Goal: Transaction & Acquisition: Purchase product/service

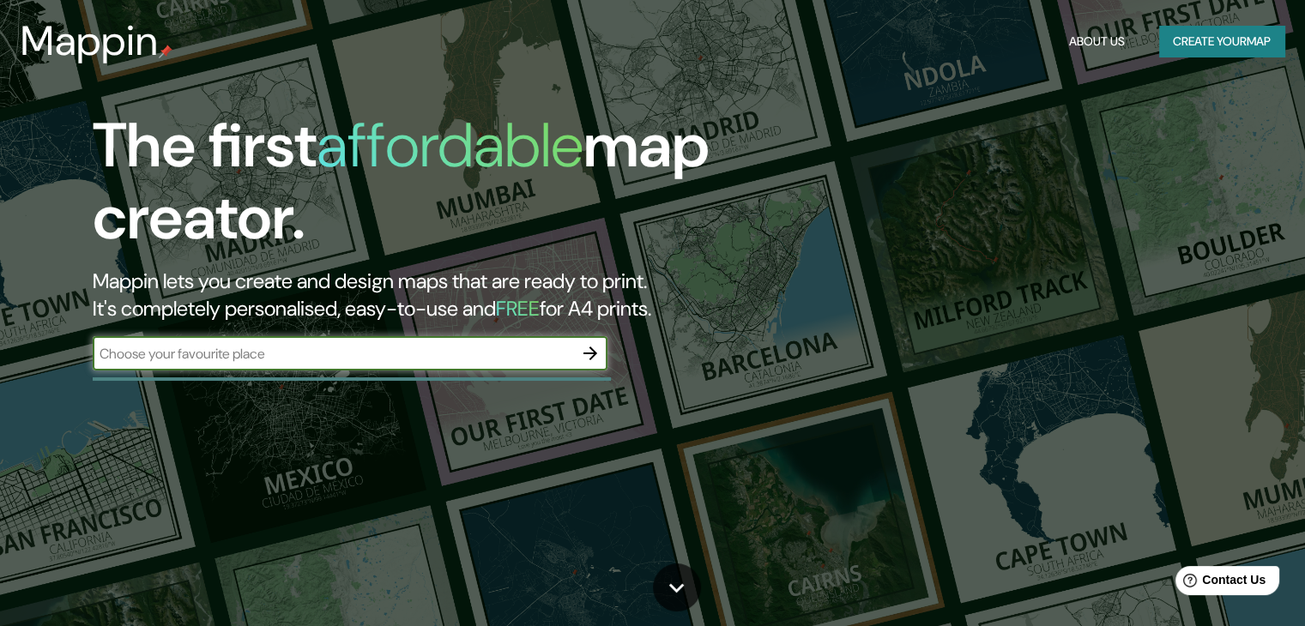
click at [437, 355] on input "text" at bounding box center [333, 354] width 481 height 20
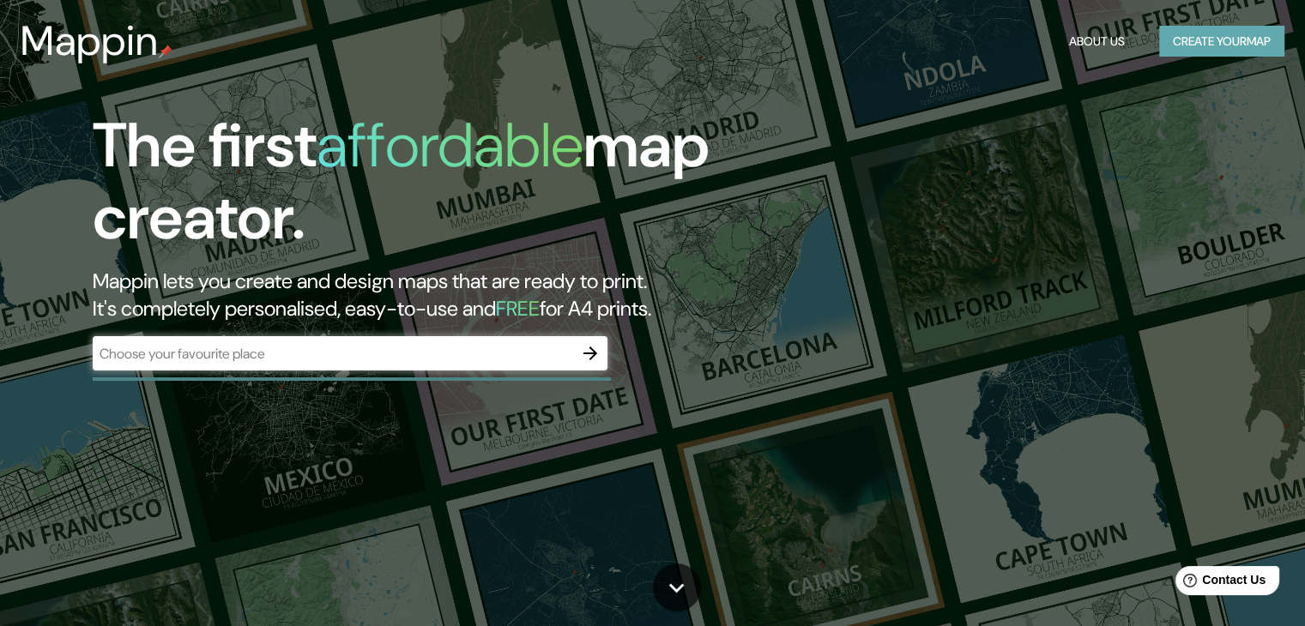
click at [1208, 35] on button "Create your map" at bounding box center [1221, 42] width 125 height 32
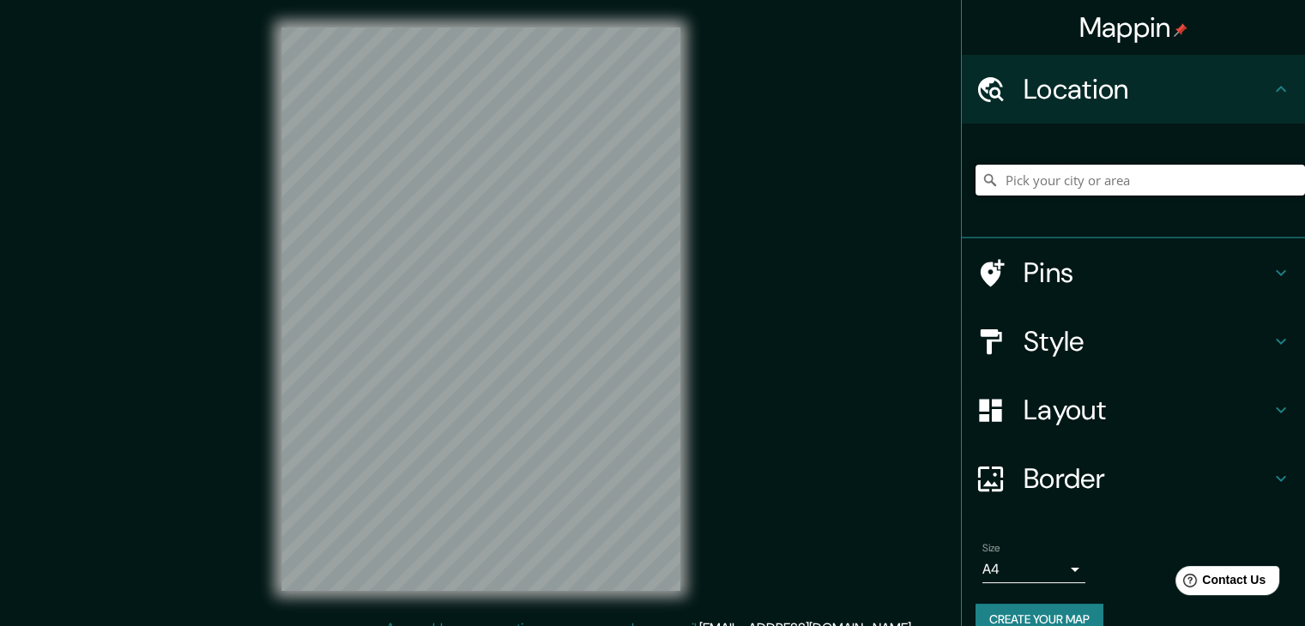
click at [1091, 193] on input "Pick your city or area" at bounding box center [1140, 180] width 329 height 31
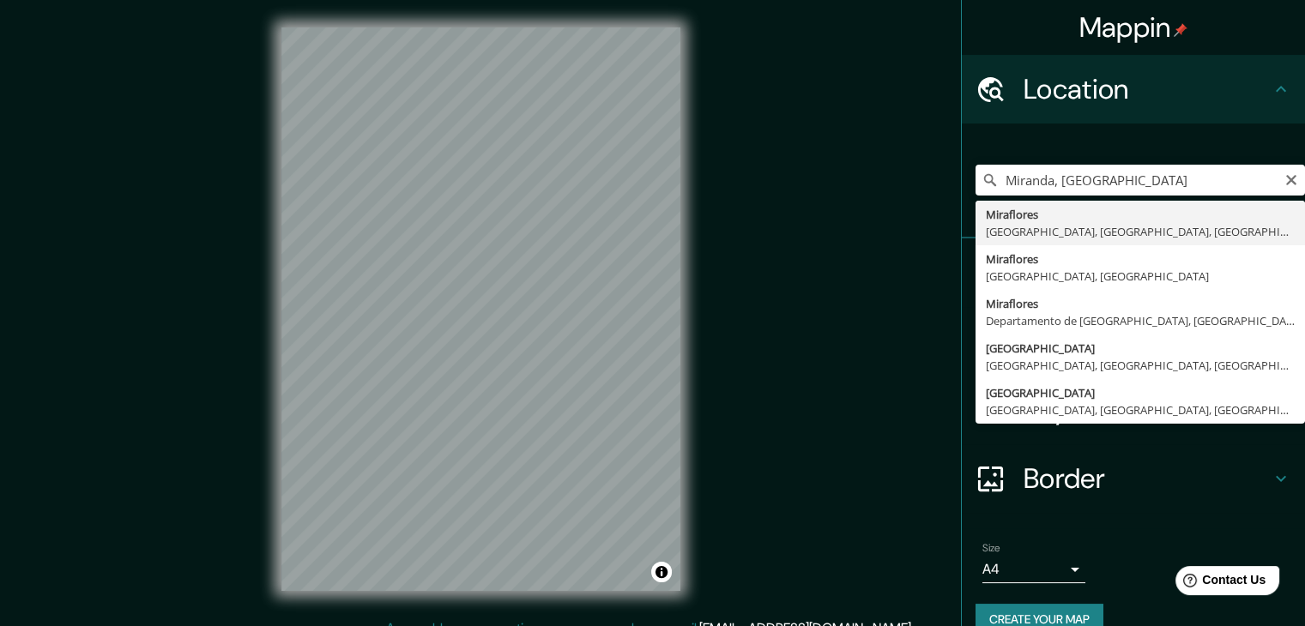
type input "[GEOGRAPHIC_DATA], [GEOGRAPHIC_DATA], [GEOGRAPHIC_DATA], [GEOGRAPHIC_DATA]"
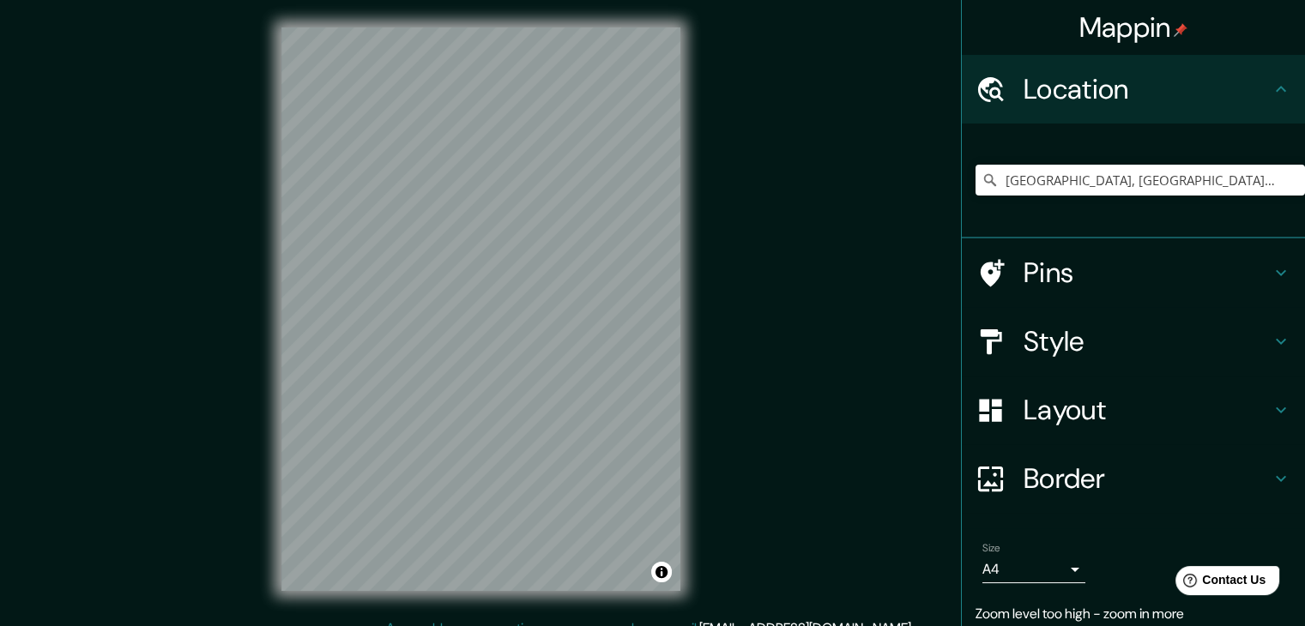
click at [896, 182] on div "Mappin Location [GEOGRAPHIC_DATA], [GEOGRAPHIC_DATA], [GEOGRAPHIC_DATA], [GEOGR…" at bounding box center [652, 323] width 1305 height 646
click at [682, 347] on div "© Mapbox © OpenStreetMap Improve this map" at bounding box center [481, 309] width 454 height 619
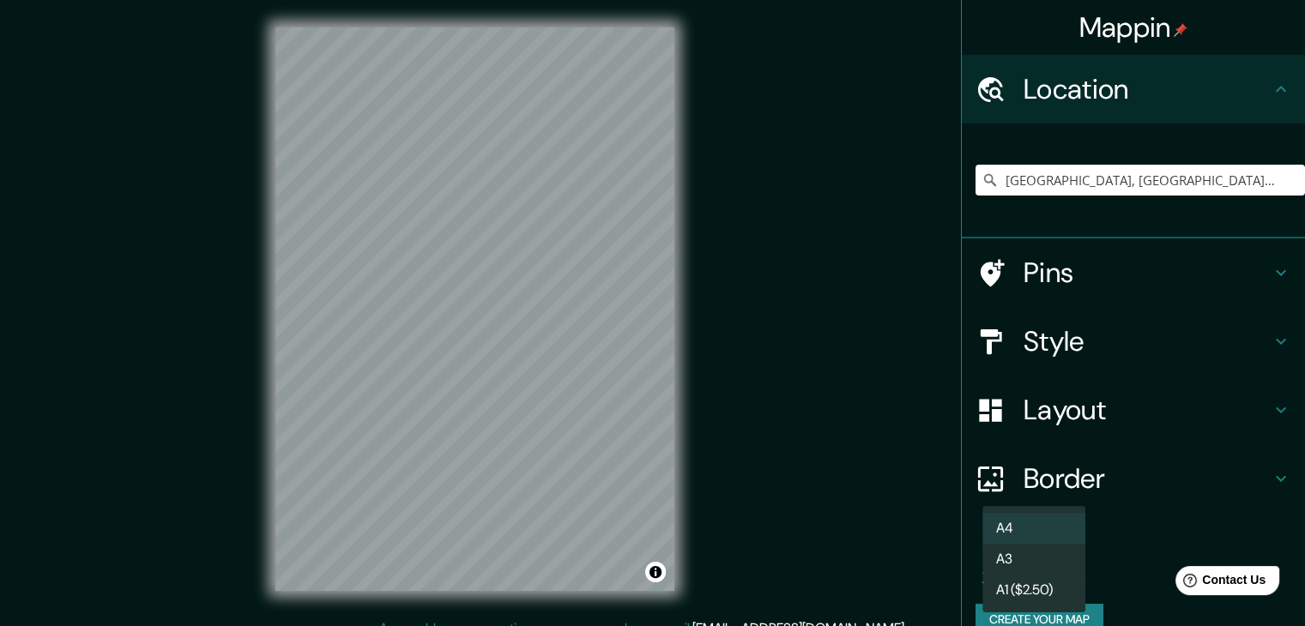
click at [1061, 565] on body "Mappin Location [GEOGRAPHIC_DATA], [GEOGRAPHIC_DATA], [GEOGRAPHIC_DATA], [GEOGR…" at bounding box center [652, 313] width 1305 height 626
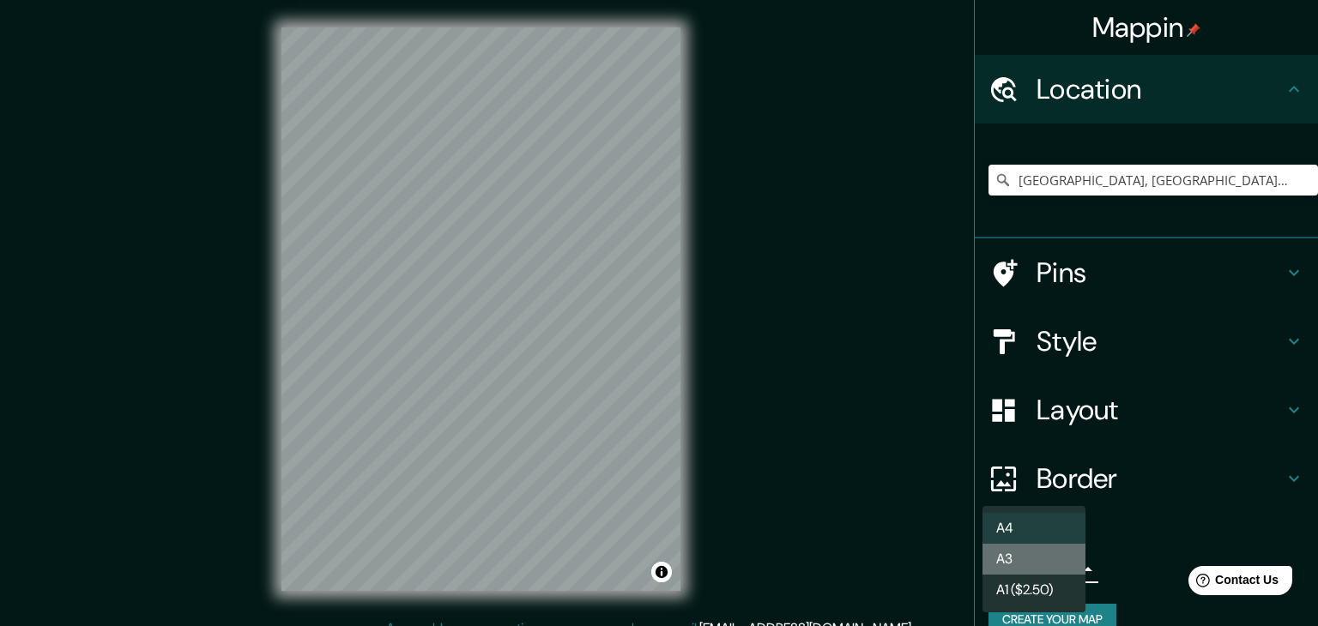
click at [1043, 570] on li "A3" at bounding box center [1033, 559] width 103 height 31
type input "a4"
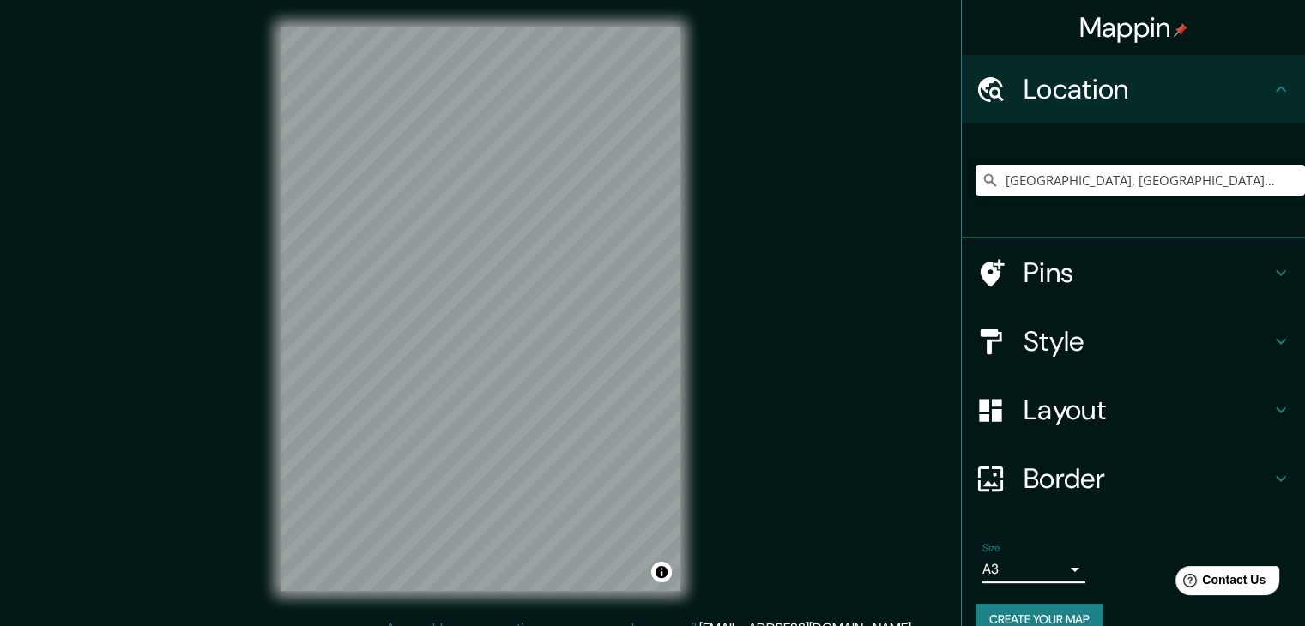
click at [1181, 344] on h4 "Style" at bounding box center [1147, 341] width 247 height 34
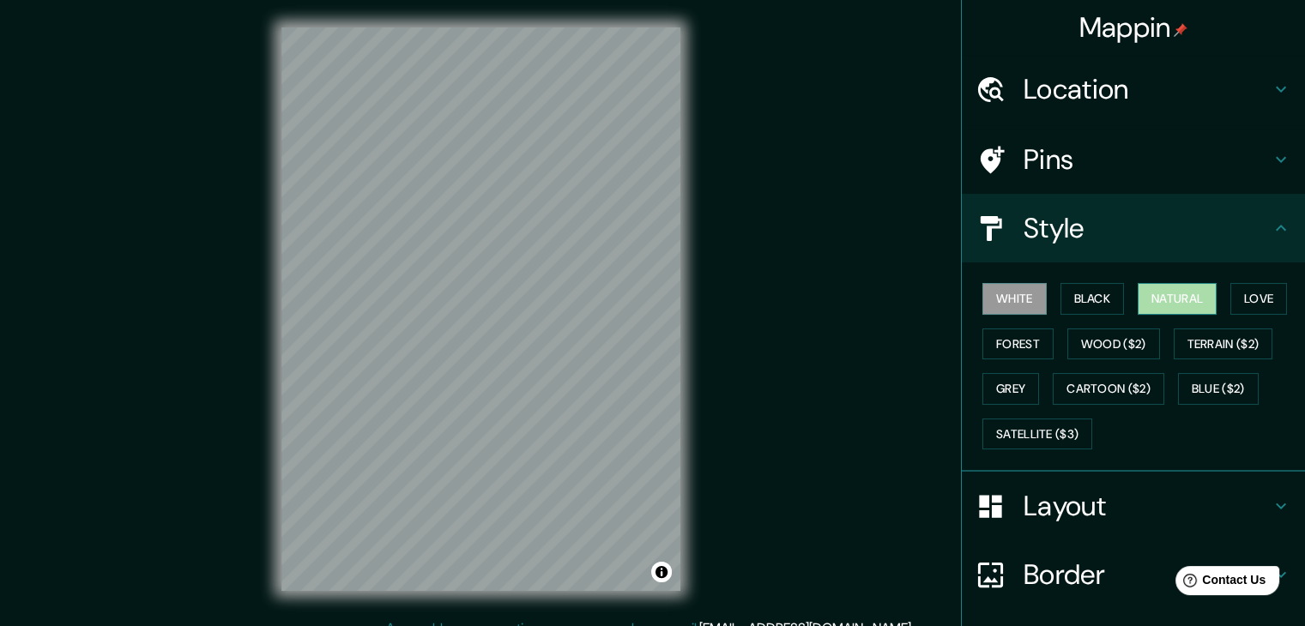
click at [1164, 297] on button "Natural" at bounding box center [1177, 299] width 79 height 32
click at [1019, 351] on button "Forest" at bounding box center [1017, 345] width 71 height 32
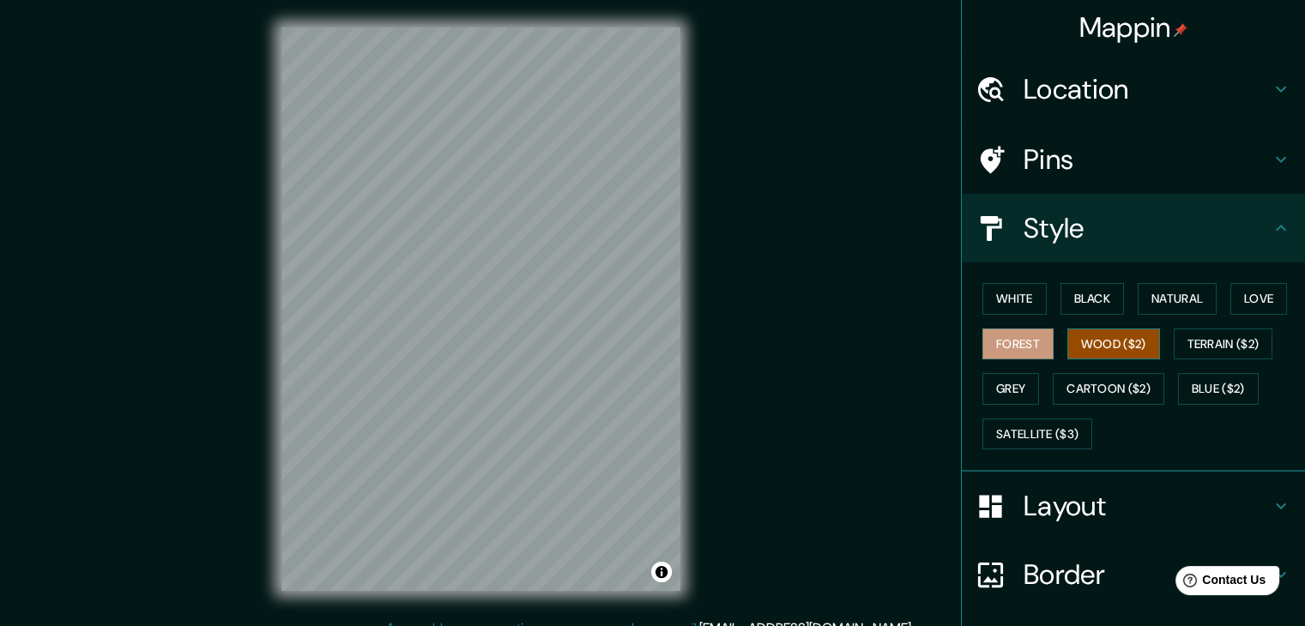
click at [1086, 350] on button "Wood ($2)" at bounding box center [1113, 345] width 93 height 32
click at [1187, 341] on button "Terrain ($2)" at bounding box center [1224, 345] width 100 height 32
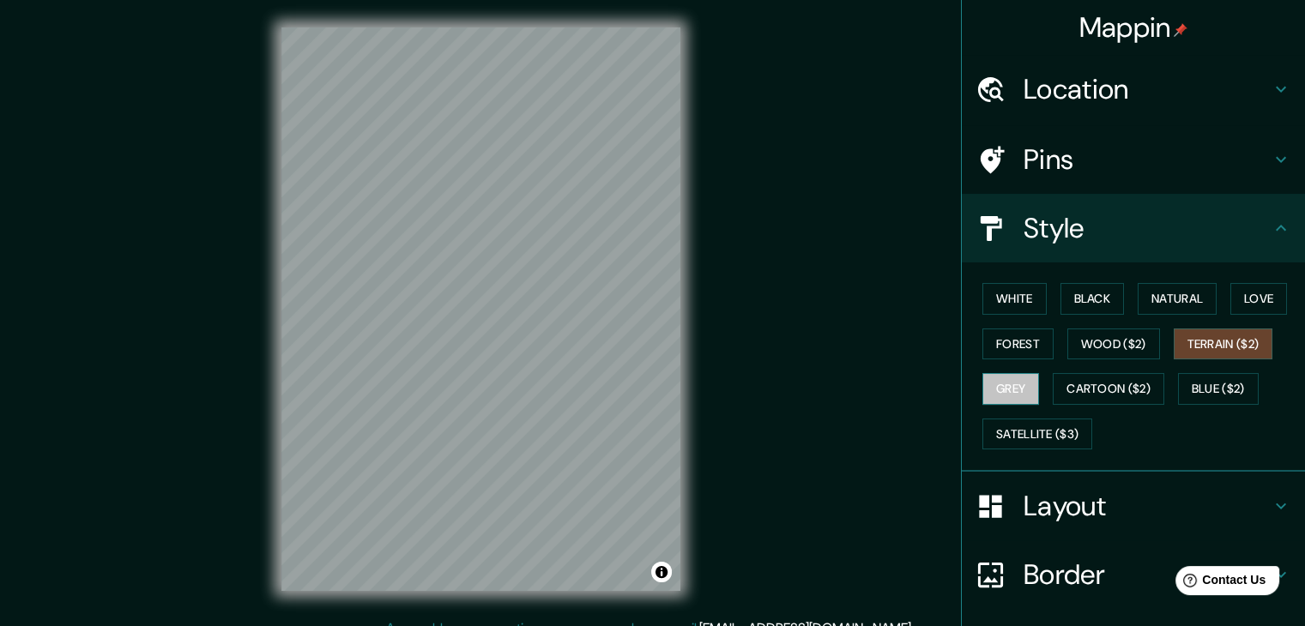
click at [999, 374] on button "Grey" at bounding box center [1010, 389] width 57 height 32
click at [1071, 396] on button "Cartoon ($2)" at bounding box center [1109, 389] width 112 height 32
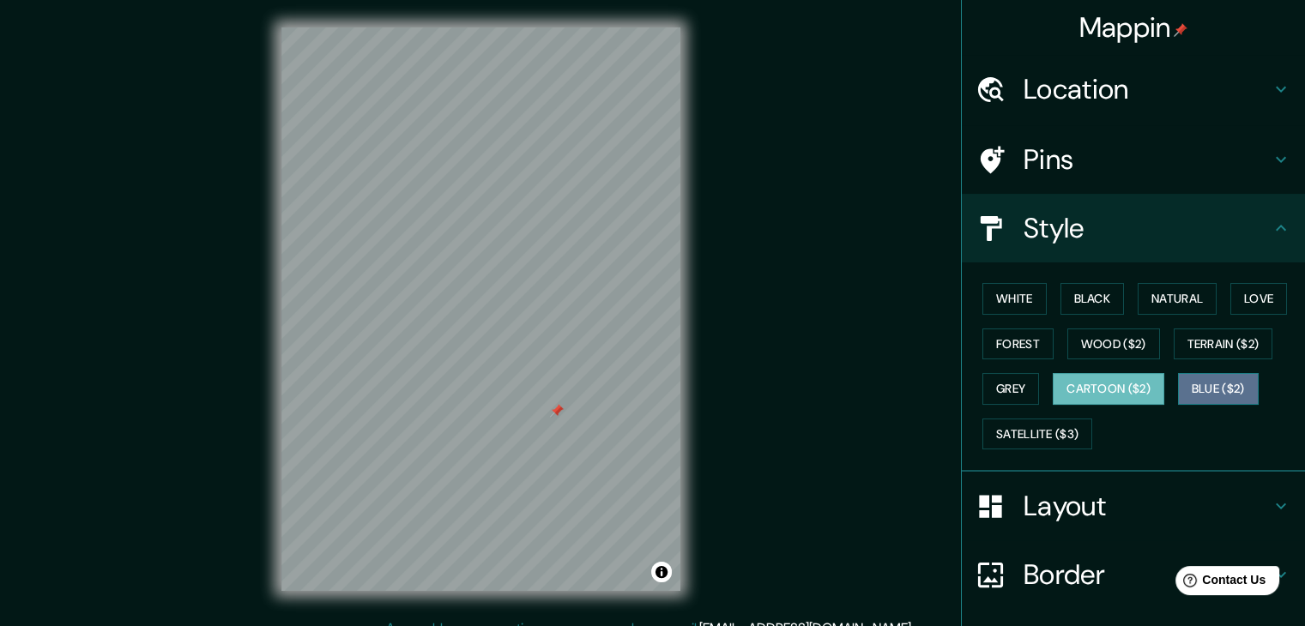
click at [1198, 396] on button "Blue ($2)" at bounding box center [1218, 389] width 81 height 32
drag, startPoint x: 709, startPoint y: 470, endPoint x: 851, endPoint y: 462, distance: 142.6
click at [851, 463] on div "Mappin Location [GEOGRAPHIC_DATA], [GEOGRAPHIC_DATA], [GEOGRAPHIC_DATA], [GEOGR…" at bounding box center [652, 323] width 1305 height 646
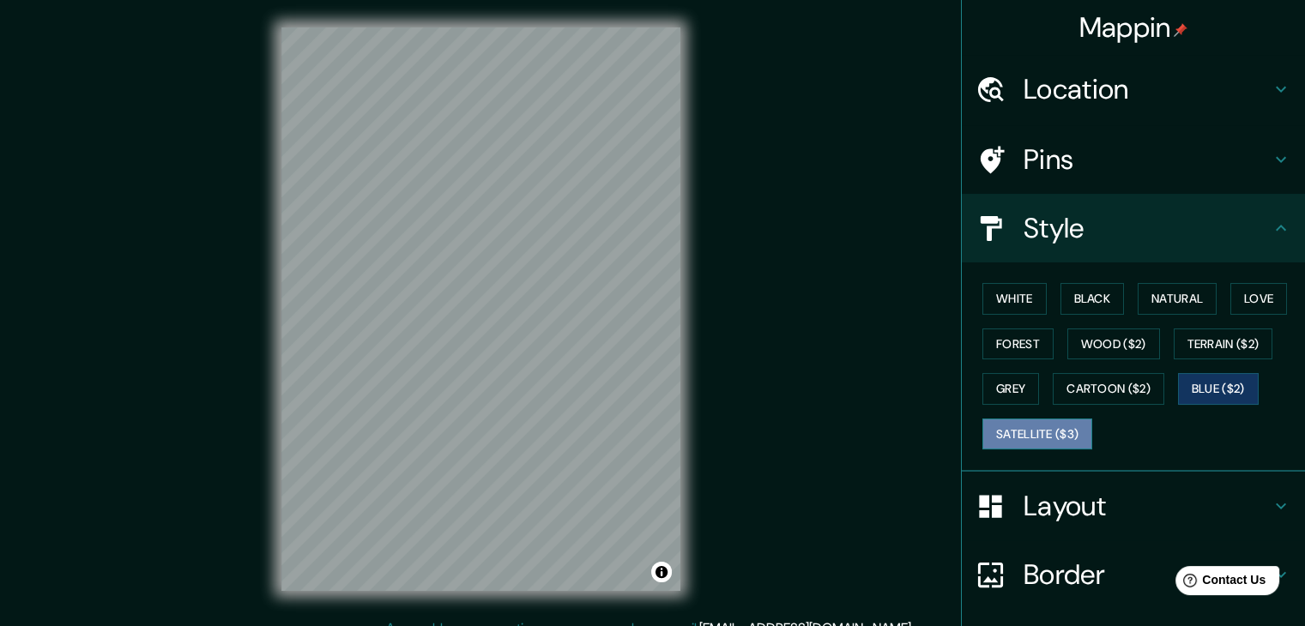
click at [1056, 427] on button "Satellite ($3)" at bounding box center [1037, 435] width 110 height 32
